Goal: Information Seeking & Learning: Find specific fact

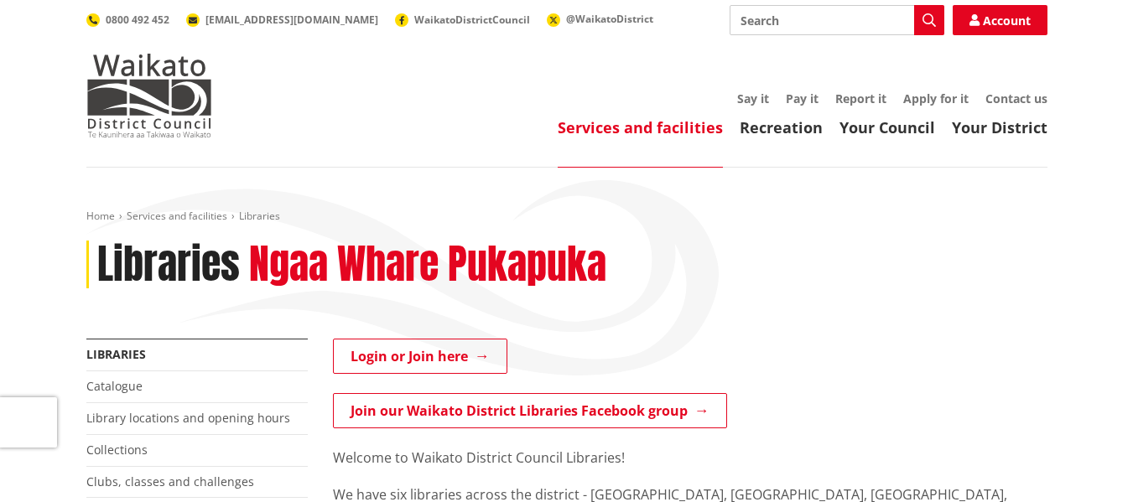
click at [775, 19] on input "Search" at bounding box center [836, 20] width 215 height 30
type input "poor [PERSON_NAME]'s almanack"
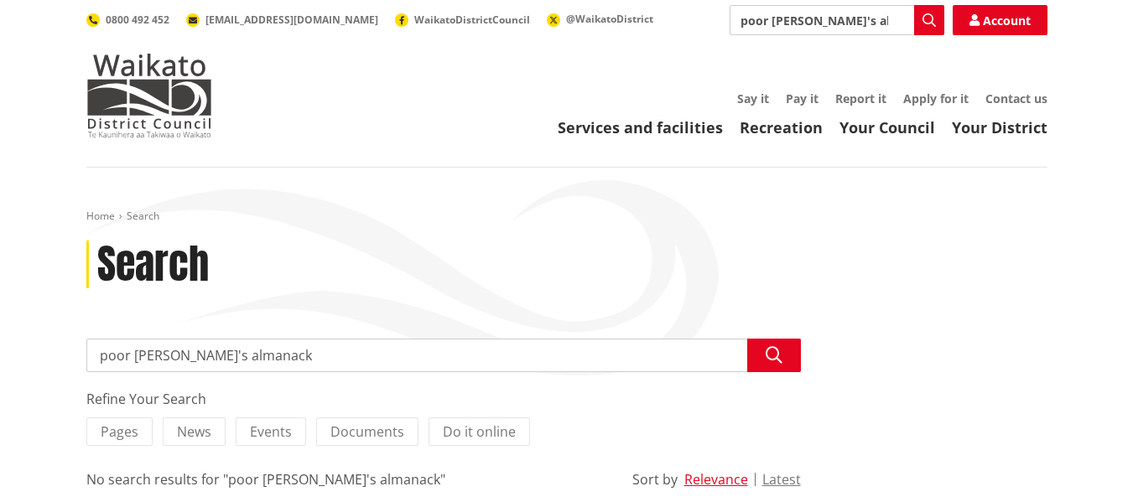
drag, startPoint x: 882, startPoint y: 22, endPoint x: 696, endPoint y: 19, distance: 186.2
click at [696, 19] on div "Search poor [PERSON_NAME]'s almanack Search Account 0800 492 452 [EMAIL_ADDRESS…" at bounding box center [566, 20] width 961 height 30
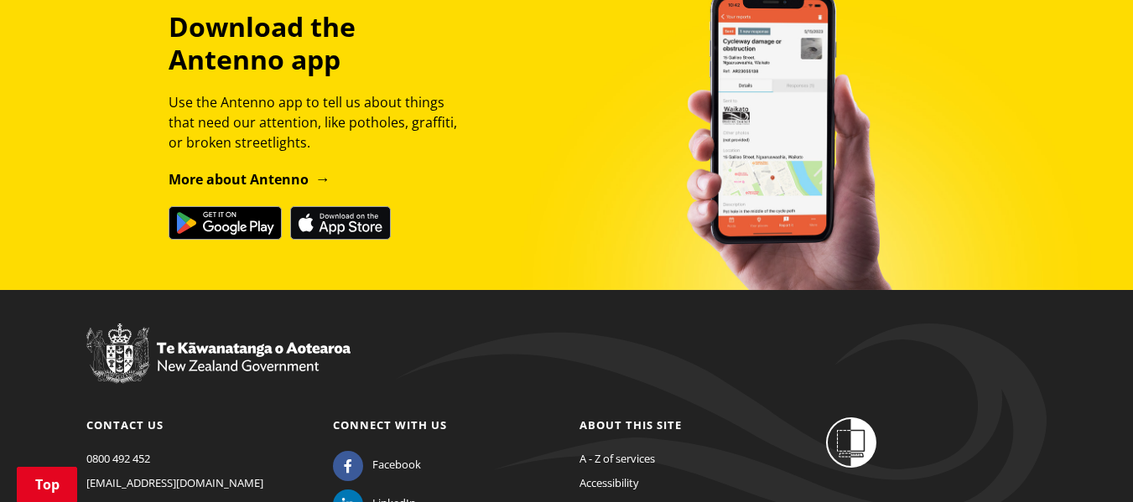
scroll to position [671, 0]
